Goal: Task Accomplishment & Management: Use online tool/utility

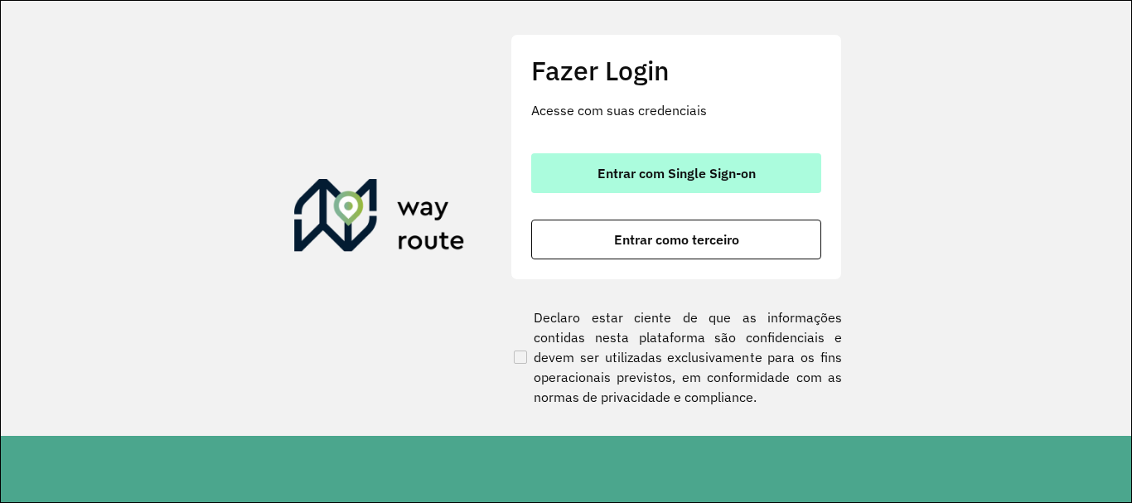
click at [668, 185] on button "Entrar com Single Sign-on" at bounding box center [676, 173] width 290 height 40
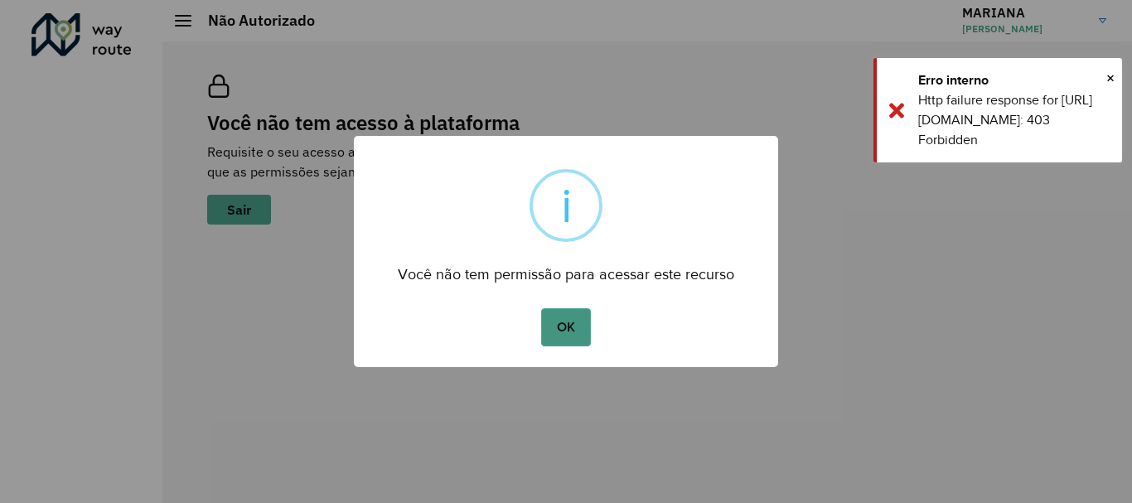
click at [588, 330] on button "OK" at bounding box center [565, 327] width 49 height 38
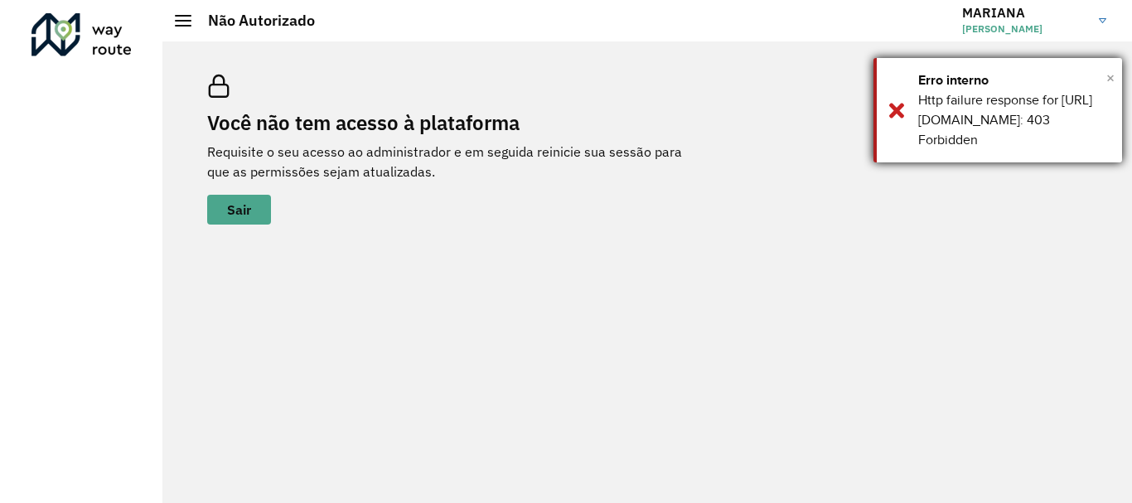
click at [1107, 71] on span "×" at bounding box center [1111, 77] width 8 height 25
